Goal: Task Accomplishment & Management: Use online tool/utility

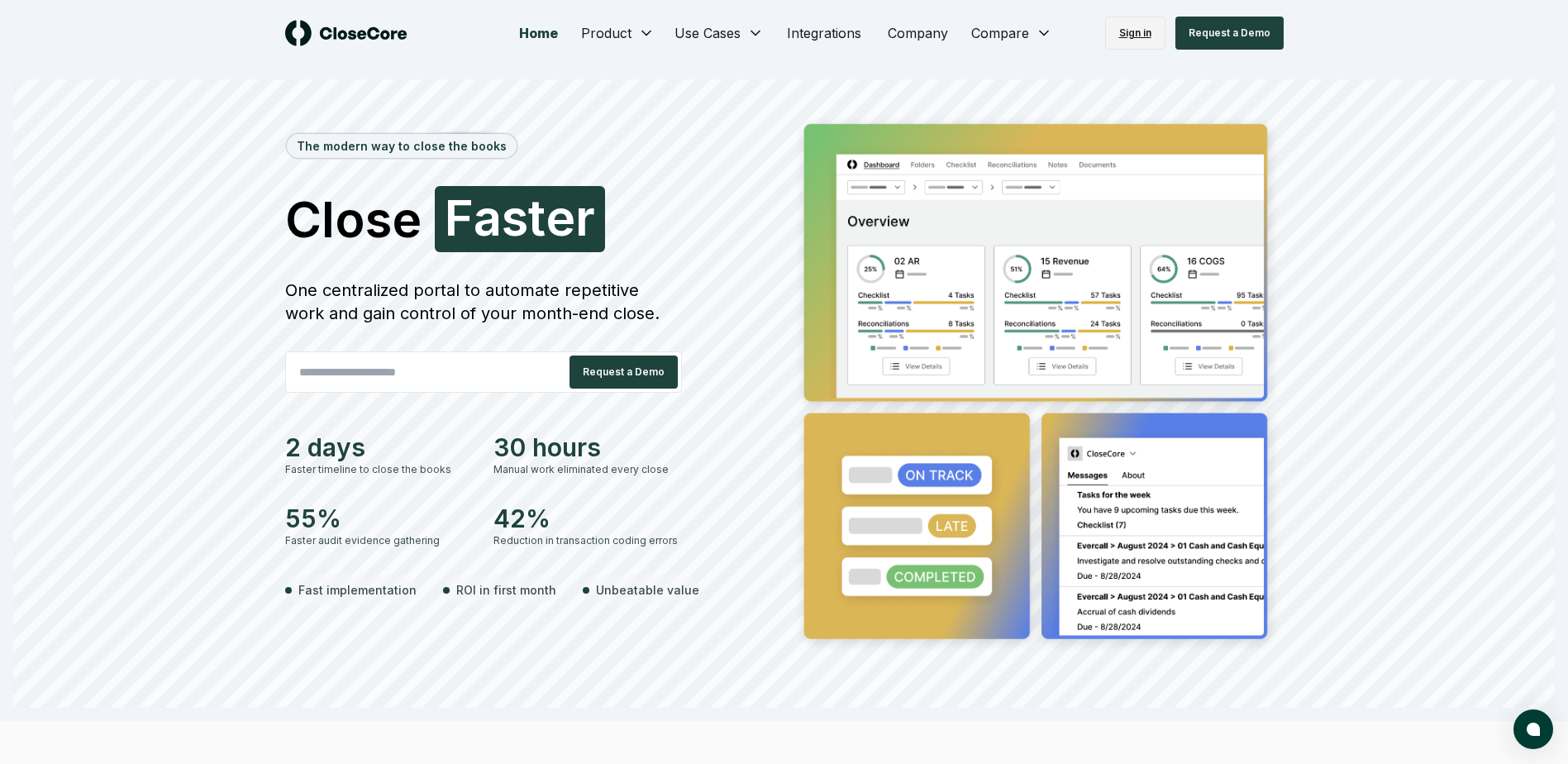
click at [1129, 40] on link "Sign in" at bounding box center [1136, 33] width 61 height 33
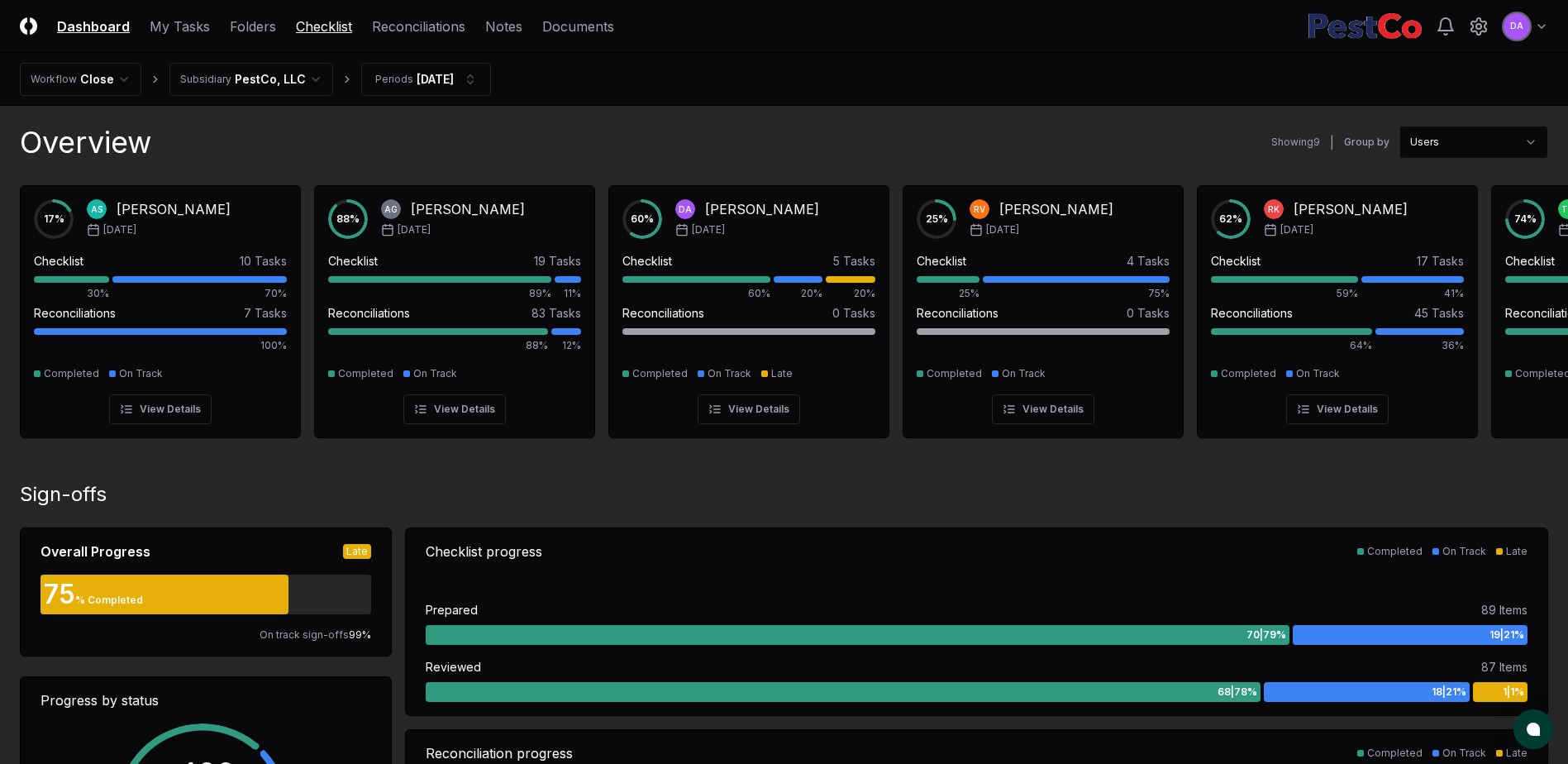
click at [304, 26] on link "Checklist" at bounding box center [324, 27] width 57 height 20
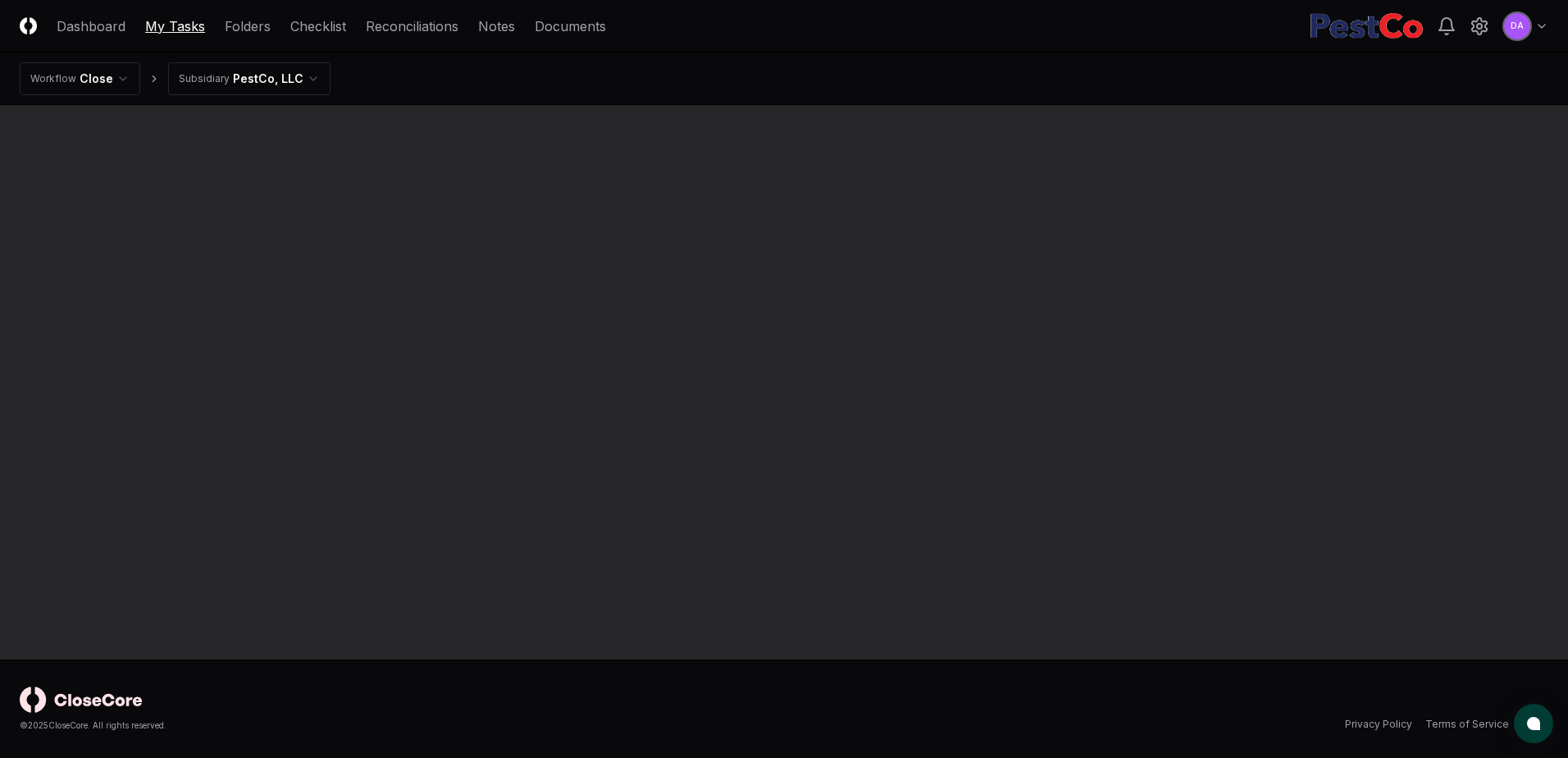
click at [173, 24] on link "My Tasks" at bounding box center [175, 27] width 60 height 20
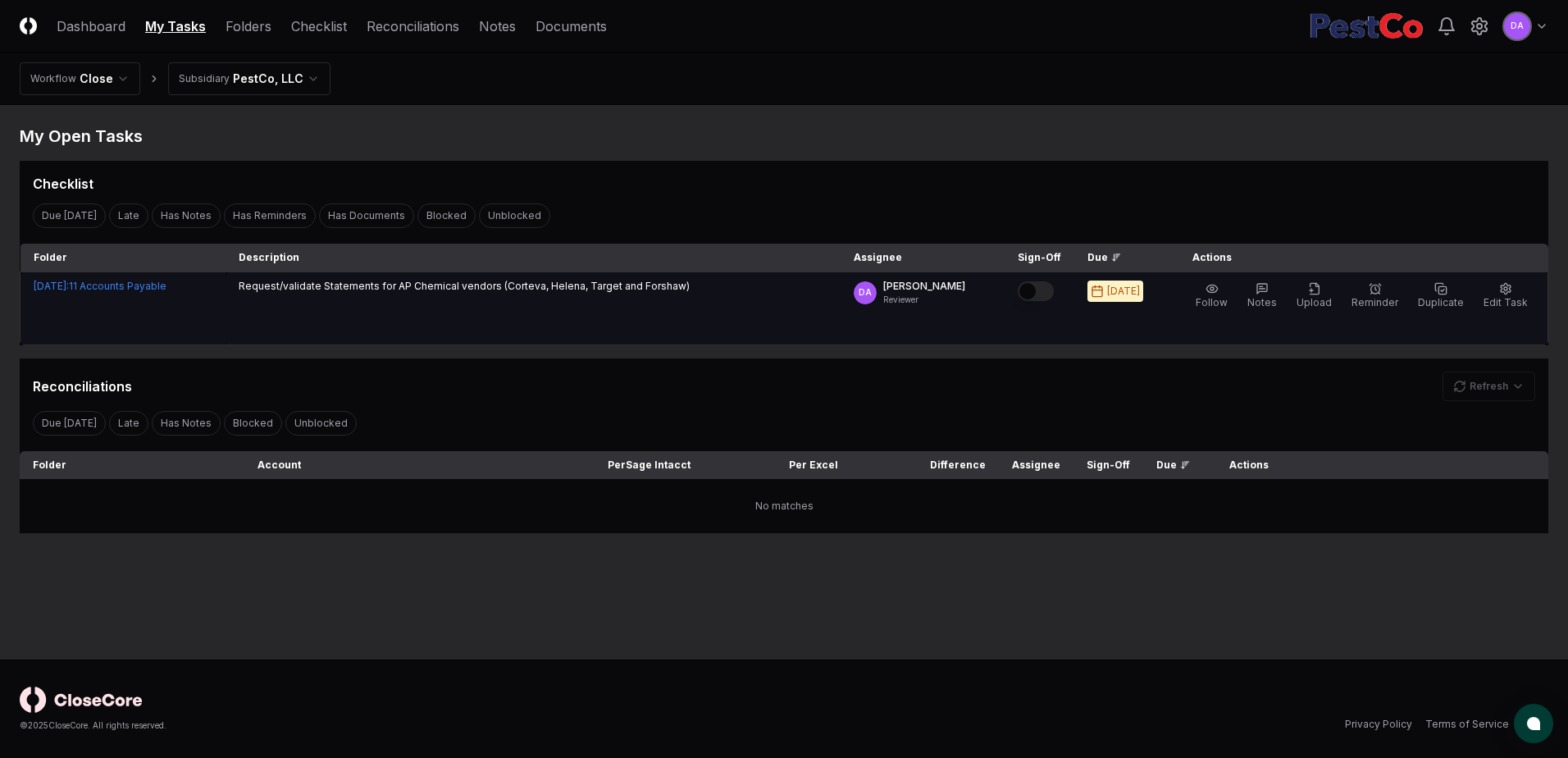
click at [1046, 286] on button "Mark complete" at bounding box center [1036, 291] width 36 height 20
